Goal: Task Accomplishment & Management: Use online tool/utility

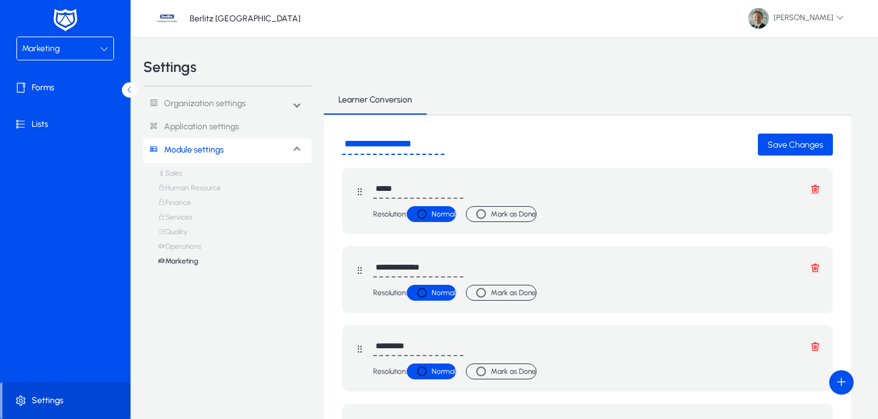
scroll to position [475, 0]
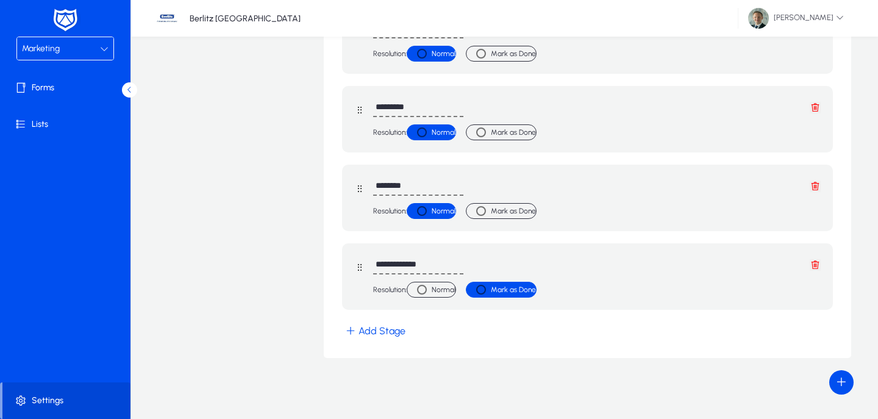
click at [86, 49] on div "Marketing" at bounding box center [61, 49] width 78 height 16
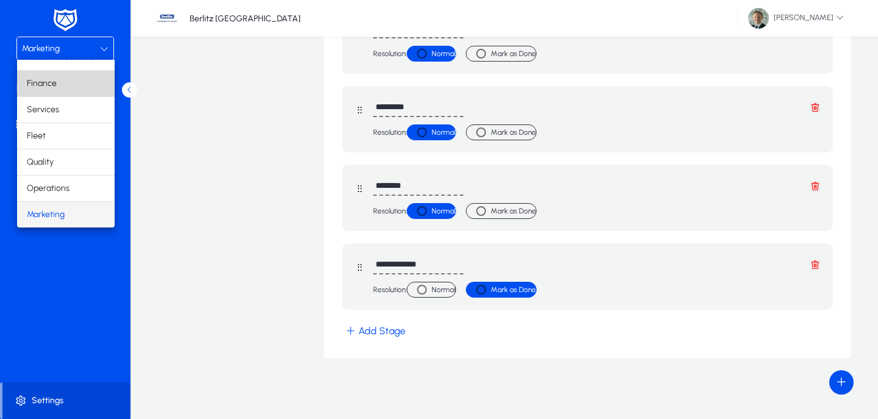
click at [58, 76] on mat-option "Finance" at bounding box center [66, 84] width 98 height 26
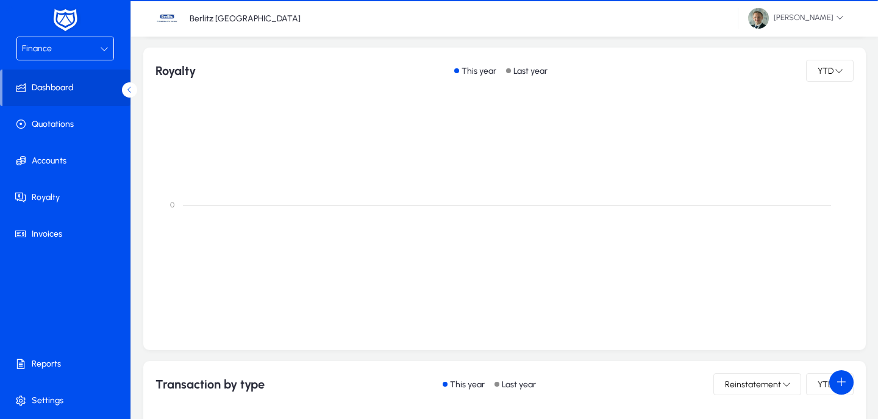
scroll to position [394, 0]
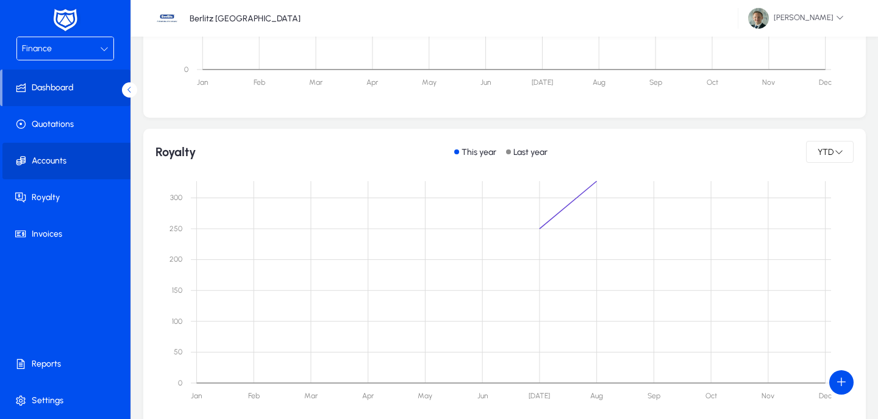
click at [70, 156] on span at bounding box center [67, 160] width 130 height 29
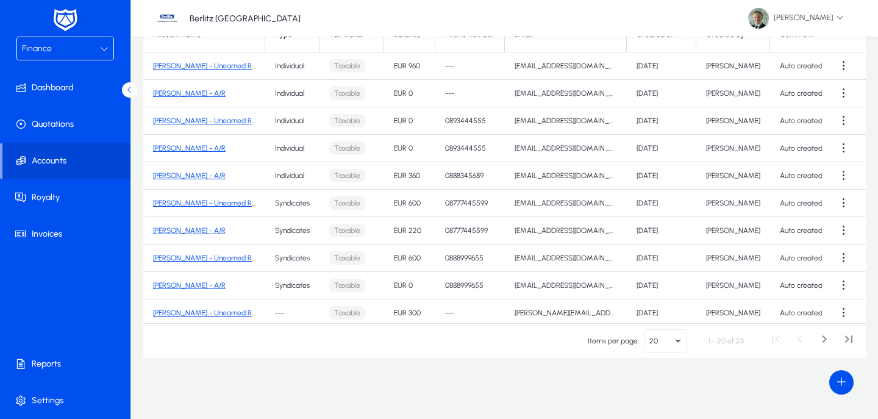
click at [231, 65] on link "[PERSON_NAME] - Unearned Revenue" at bounding box center [214, 66] width 122 height 9
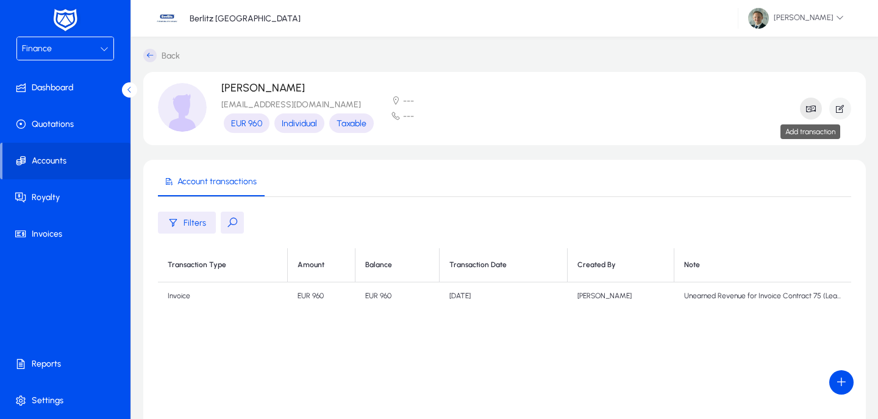
click at [809, 111] on icon "button" at bounding box center [810, 108] width 11 height 11
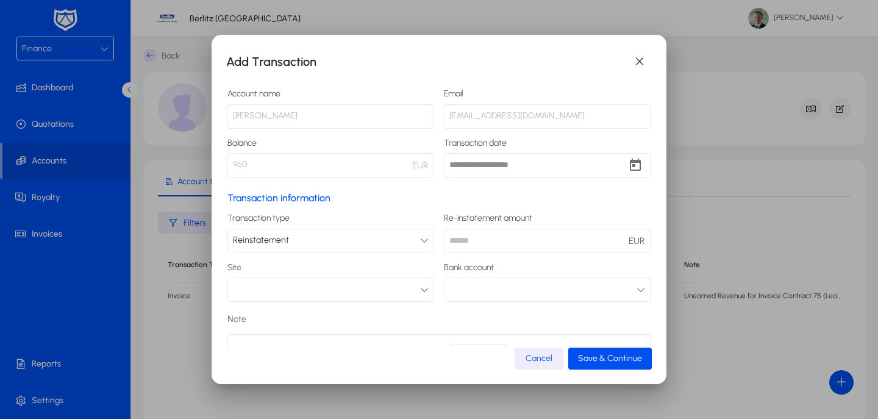
click at [324, 238] on div "Reinstatement" at bounding box center [326, 240] width 187 height 16
